Goal: Transaction & Acquisition: Download file/media

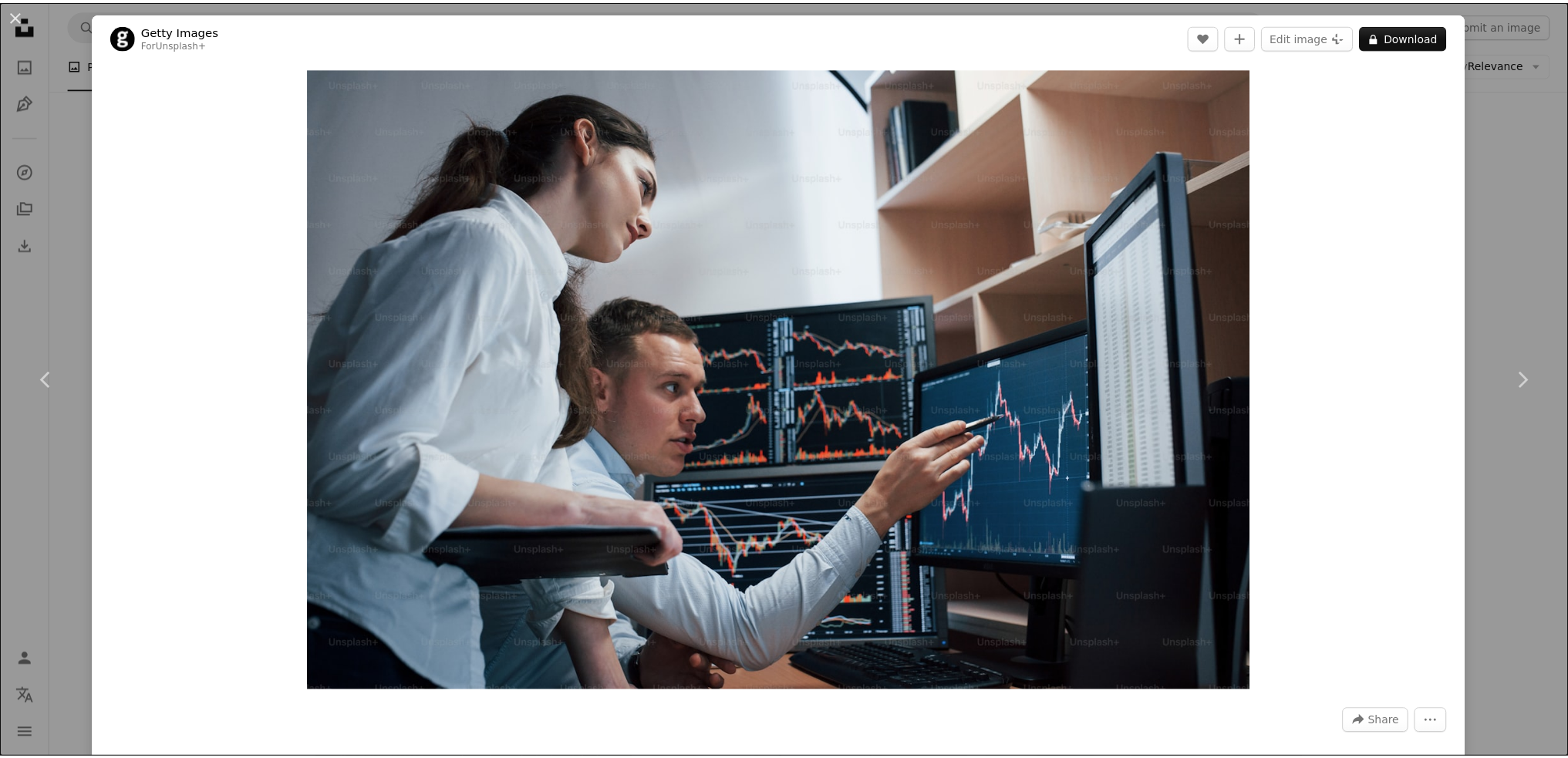
scroll to position [0, 232]
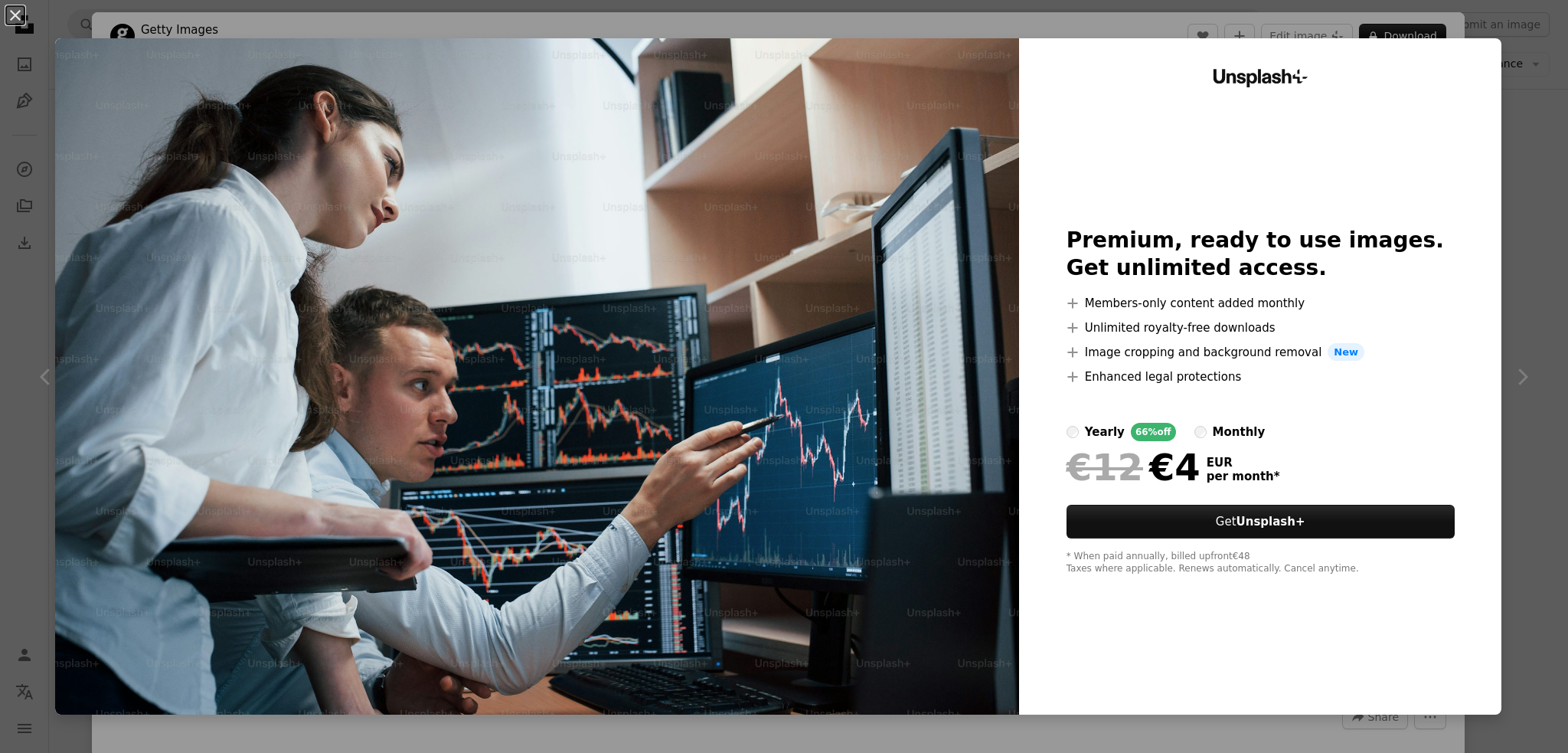
click at [1507, 42] on div "An X shape Unsplash+ Premium, ready to use images. Get unlimited access. A plus…" at bounding box center [784, 376] width 1568 height 753
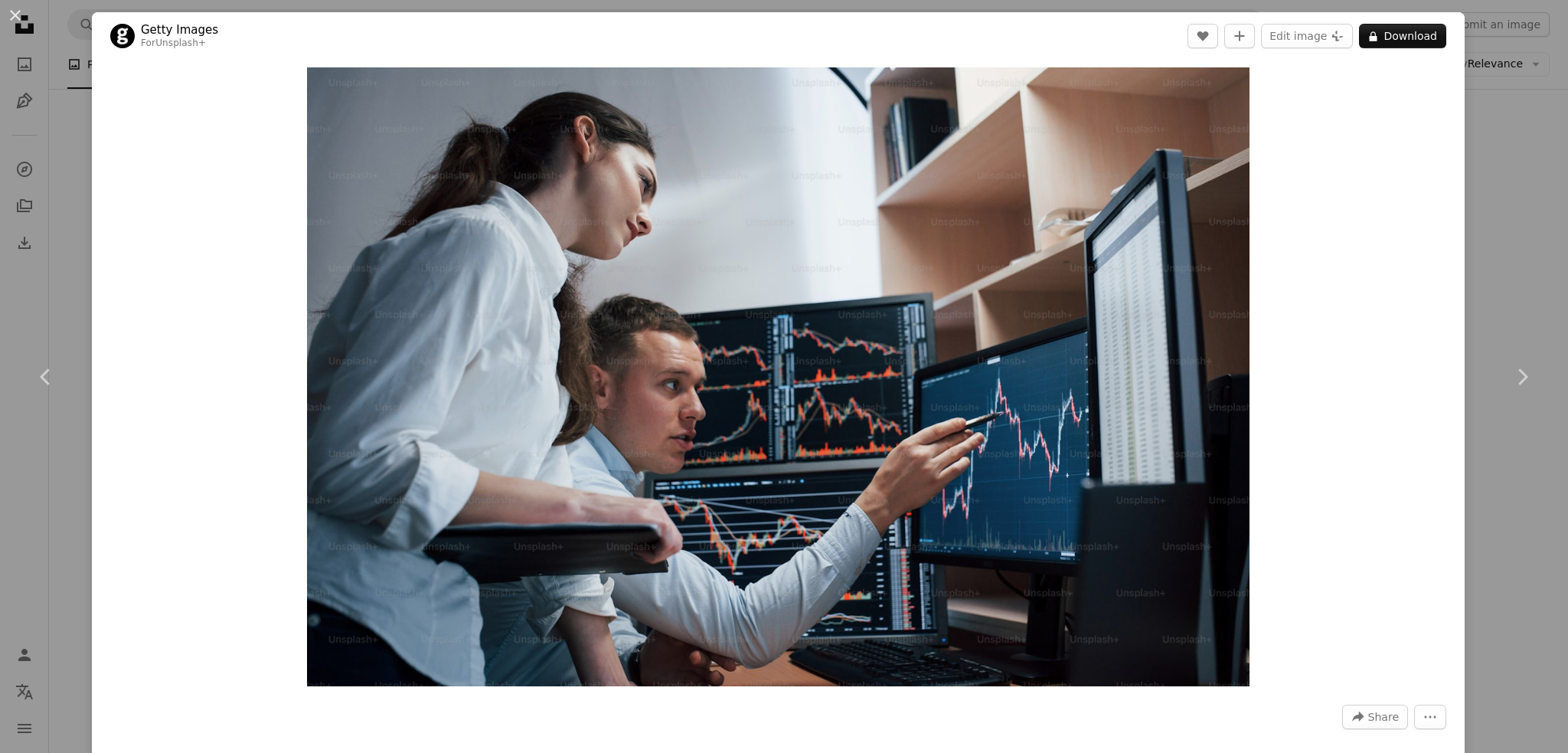
click at [1470, 116] on div "An X shape Chevron left Chevron right Getty Images For Unsplash+ A heart A plus…" at bounding box center [784, 376] width 1568 height 753
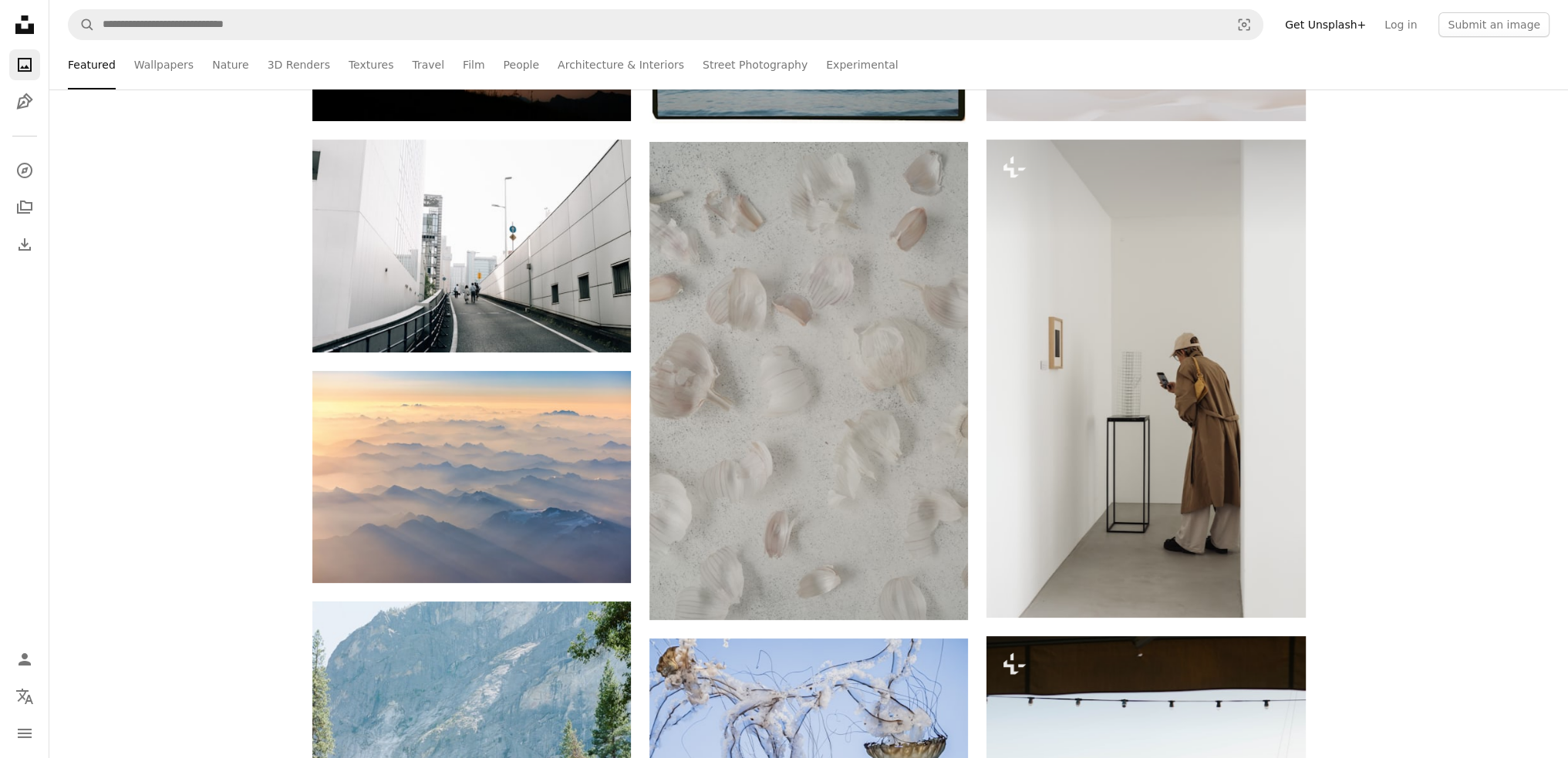
scroll to position [128, 0]
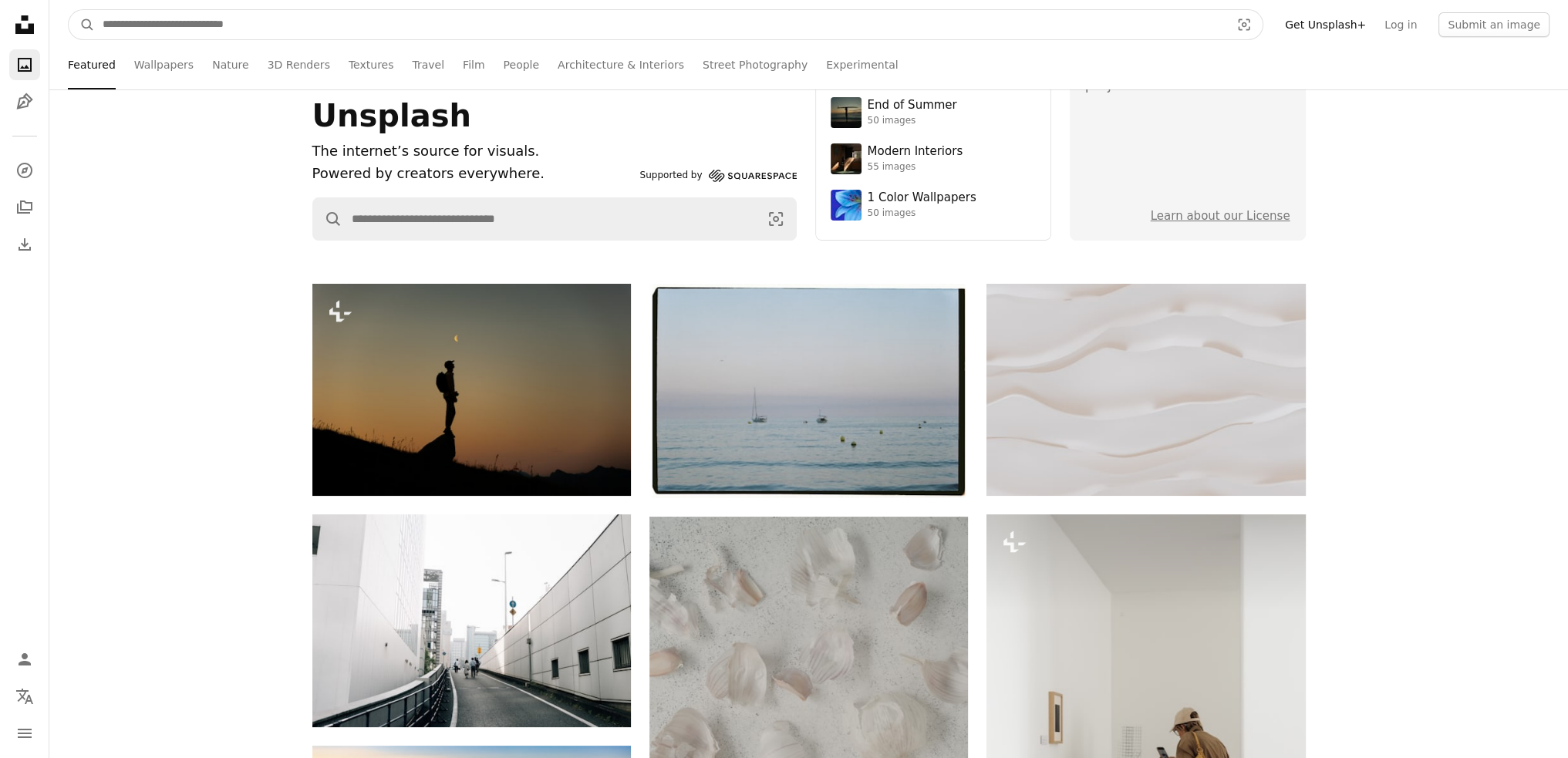
click at [236, 22] on input "Find visuals sitewide" at bounding box center [660, 25] width 1131 height 30
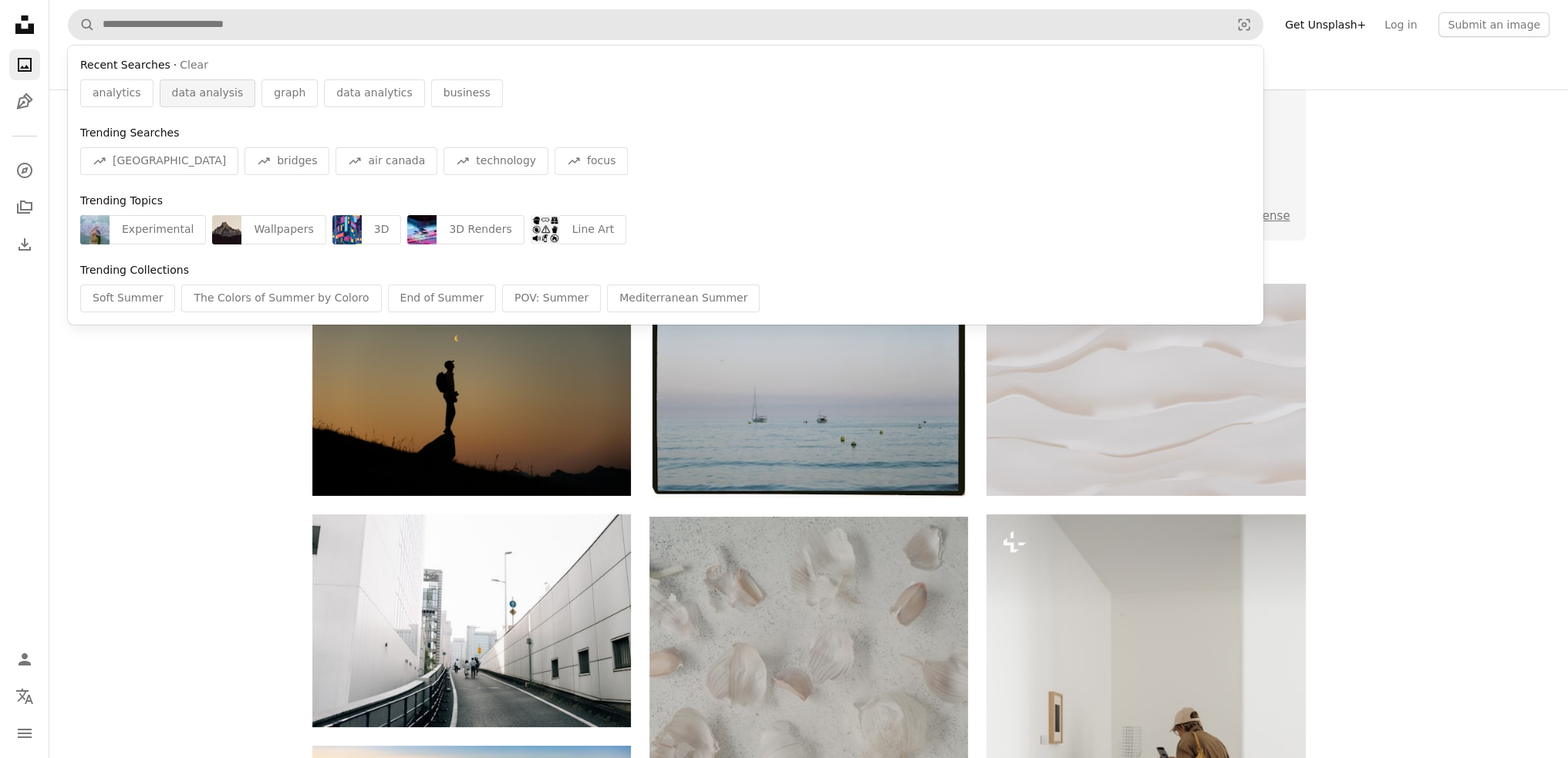
click at [194, 100] on span "data analysis" at bounding box center [208, 93] width 72 height 15
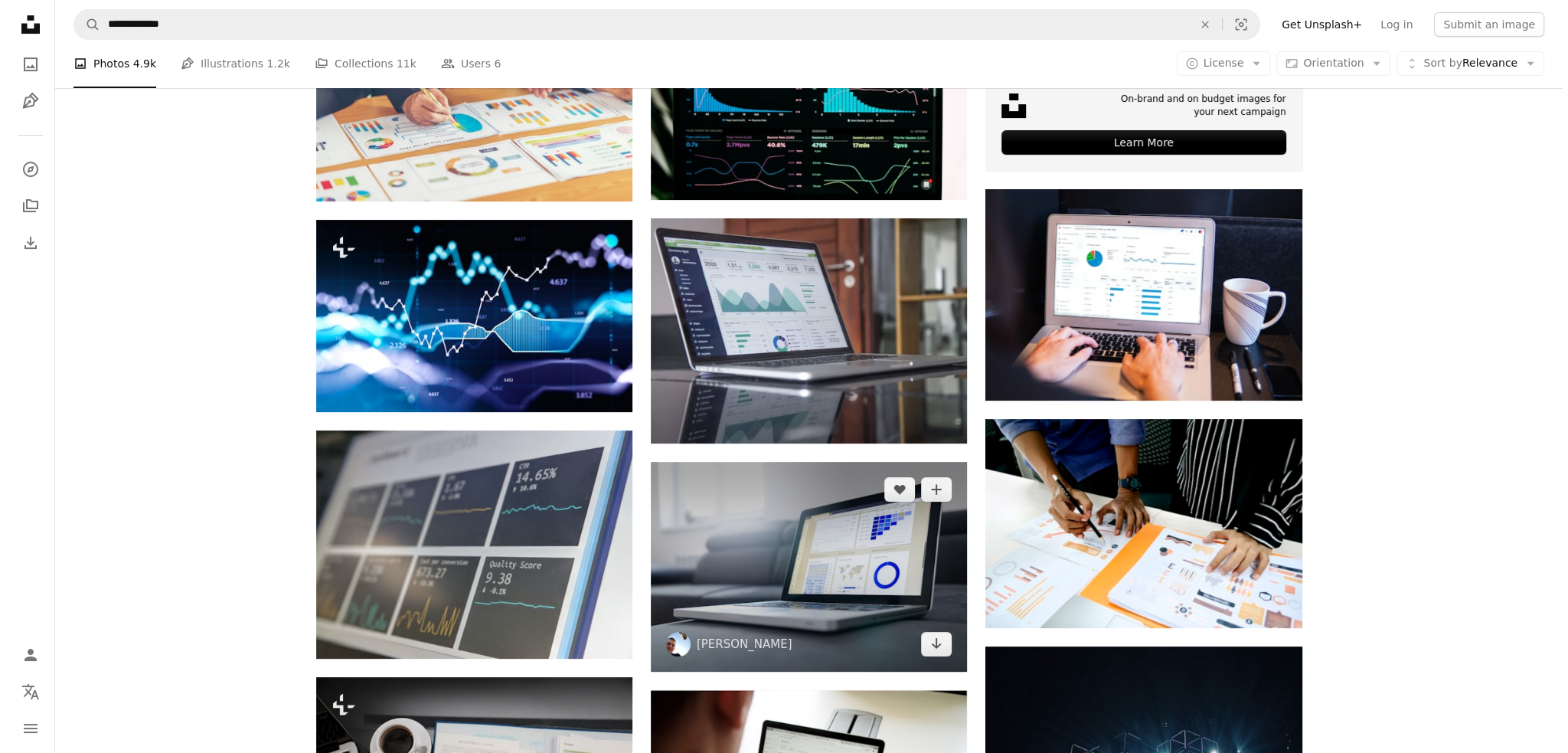
scroll to position [766, 0]
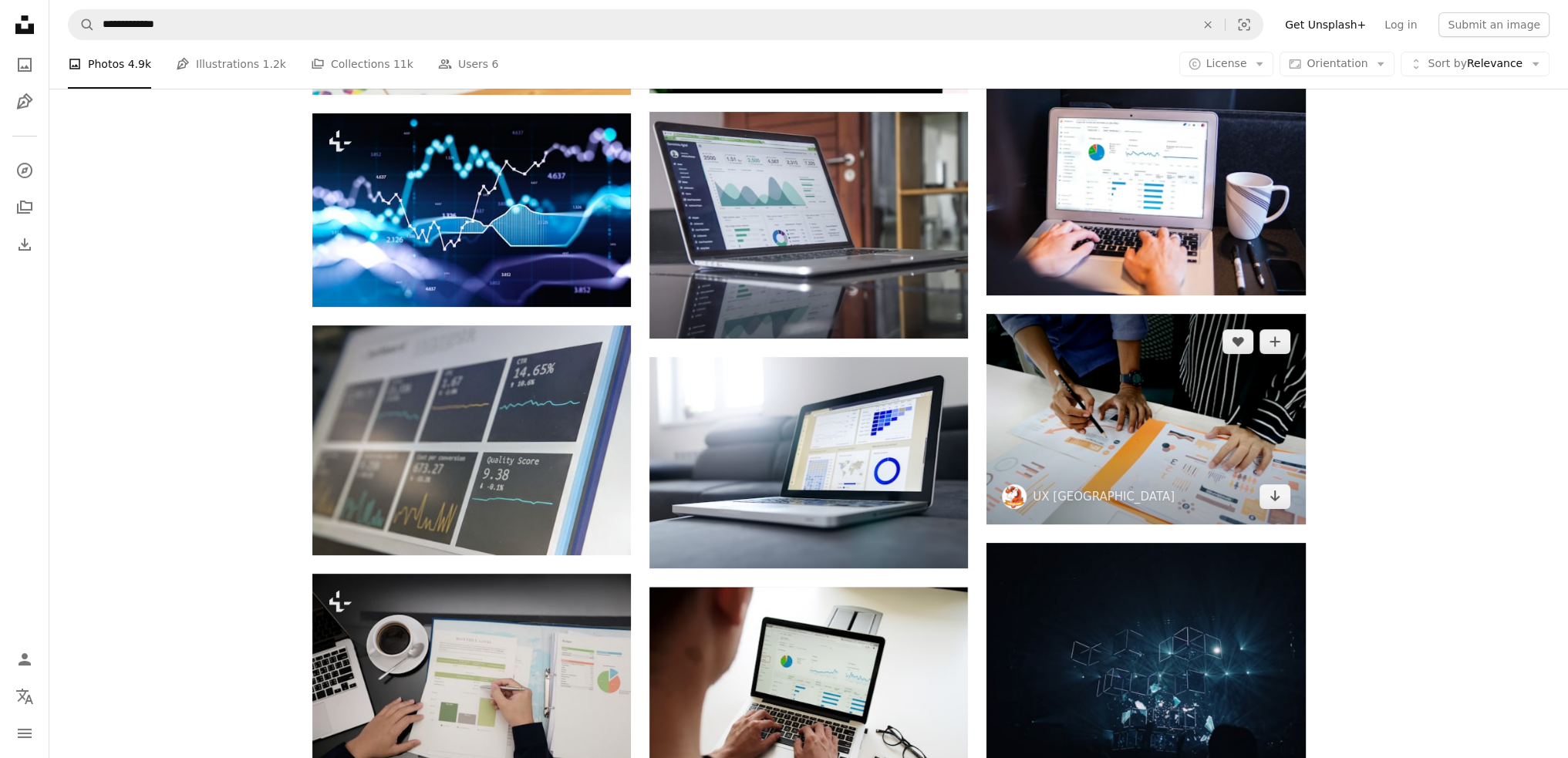
click at [1225, 432] on img at bounding box center [1145, 419] width 319 height 211
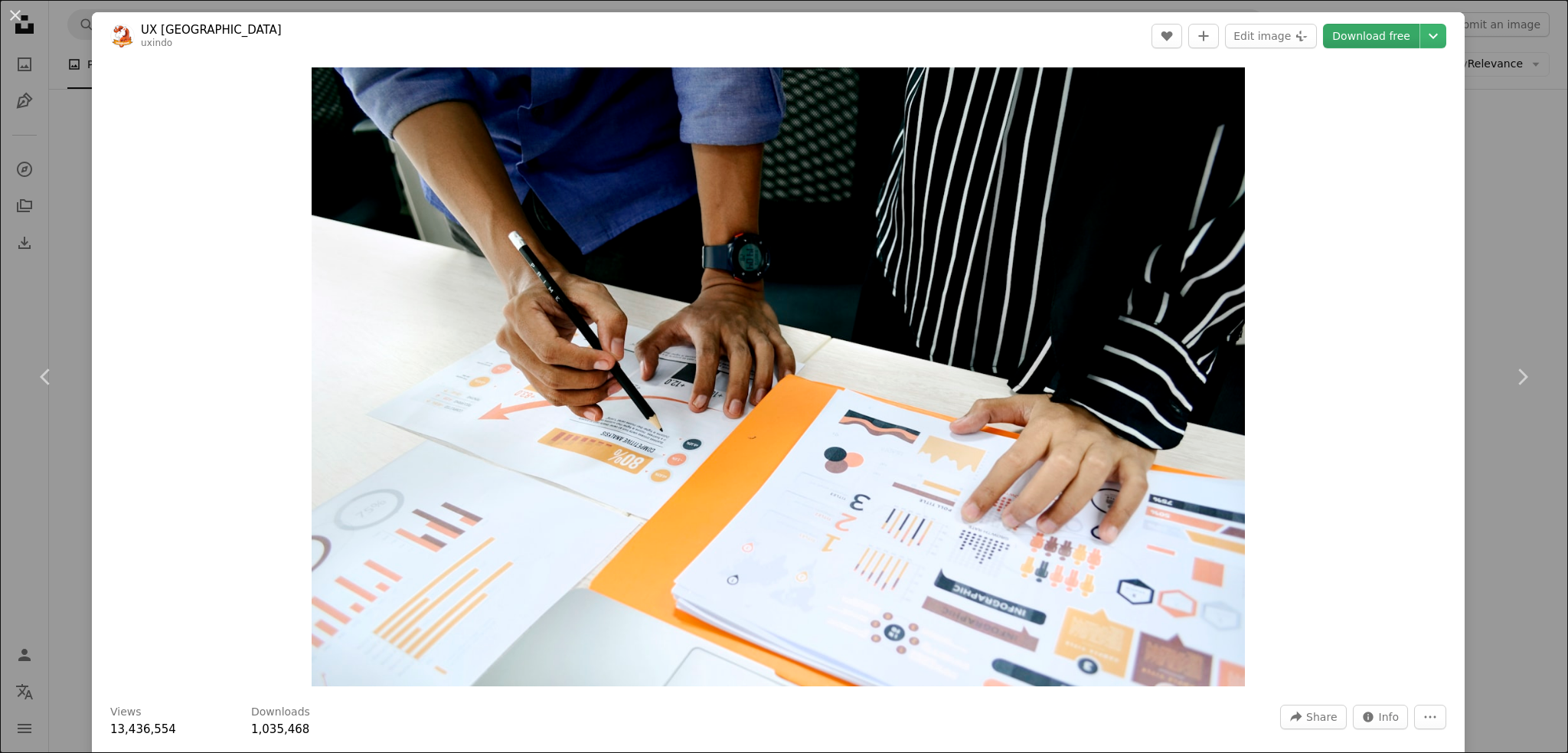
click at [1386, 29] on link "Download free" at bounding box center [1371, 35] width 96 height 24
